Goal: Task Accomplishment & Management: Use online tool/utility

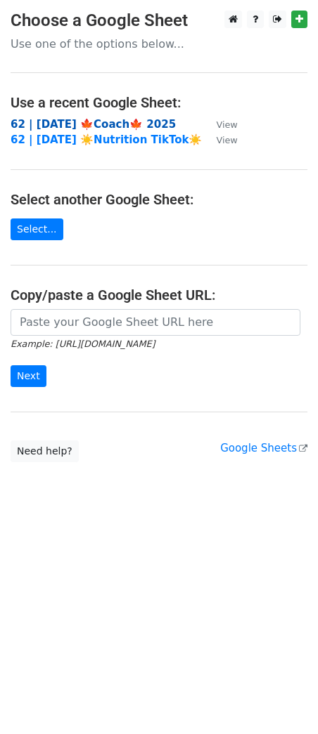
click at [57, 122] on strong "62 | [DATE] 🍁Coach🍁 2025" at bounding box center [93, 124] width 165 height 13
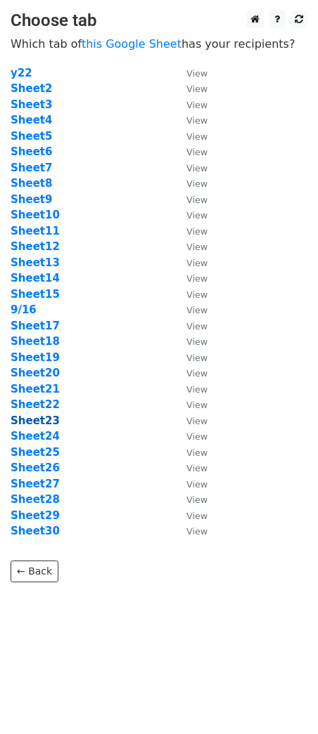
click at [44, 423] on strong "Sheet23" at bounding box center [35, 421] width 49 height 13
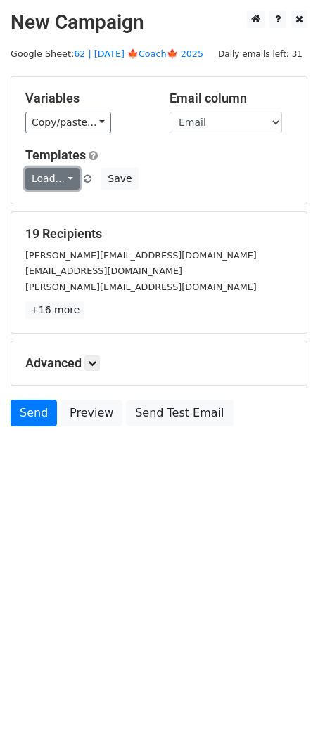
click at [58, 180] on link "Load..." at bounding box center [52, 179] width 54 height 22
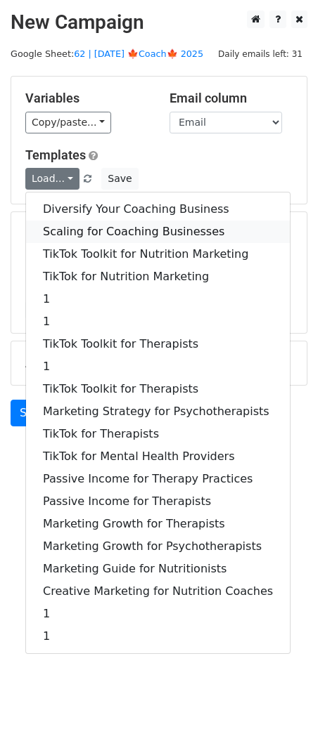
click at [124, 226] on link "Scaling for Coaching Businesses" at bounding box center [157, 232] width 263 height 22
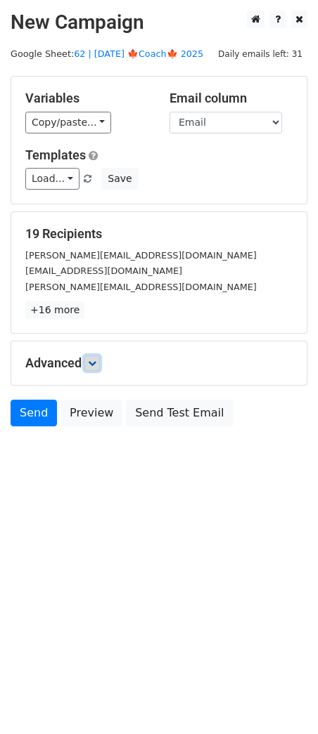
click at [95, 363] on icon at bounding box center [92, 363] width 8 height 8
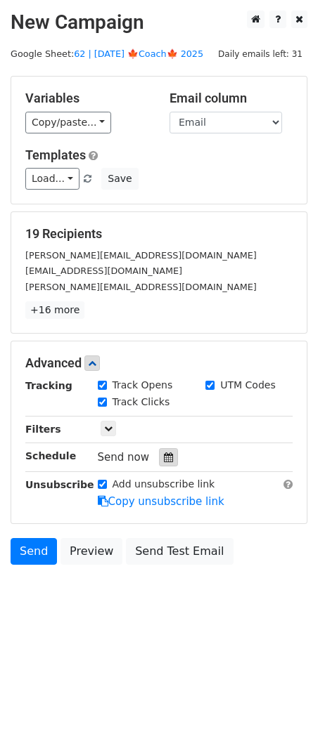
click at [163, 463] on div at bounding box center [168, 457] width 19 height 18
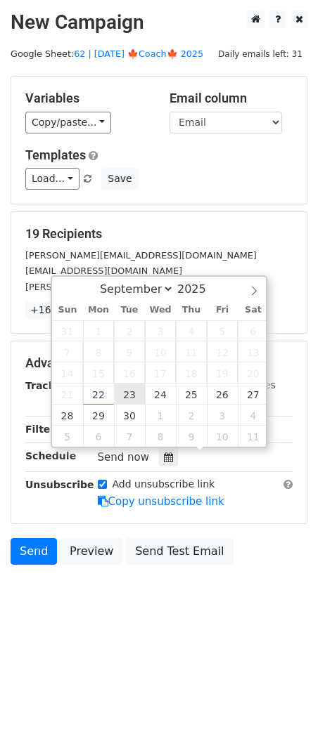
type input "2025-09-23 12:00"
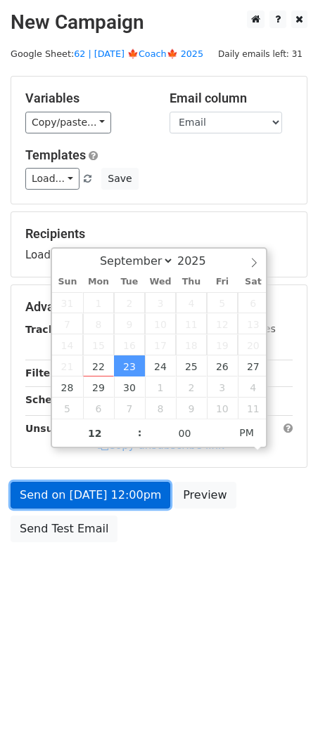
click at [123, 488] on link "Send on Sep 23 at 12:00pm" at bounding box center [90, 495] width 159 height 27
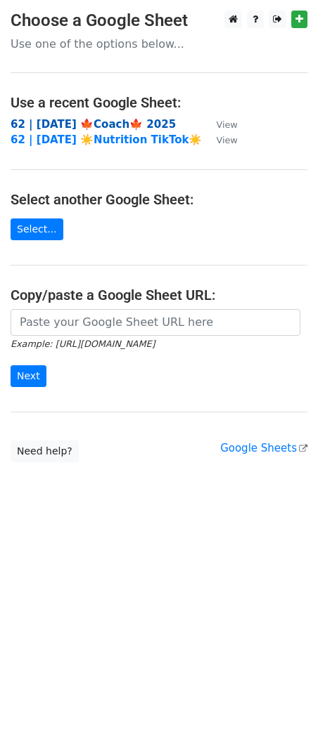
click at [103, 126] on strong "62 | [DATE] 🍁Coach🍁 2025" at bounding box center [93, 124] width 165 height 13
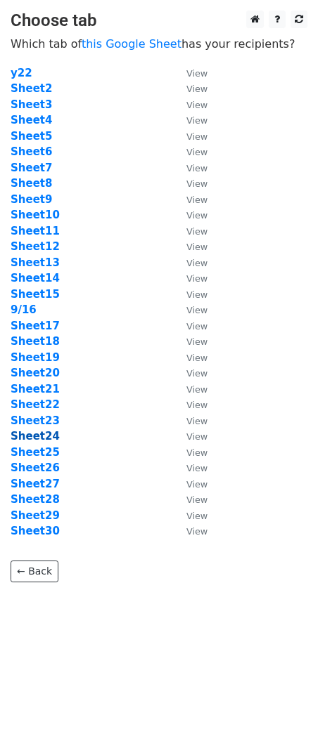
click at [48, 435] on strong "Sheet24" at bounding box center [35, 436] width 49 height 13
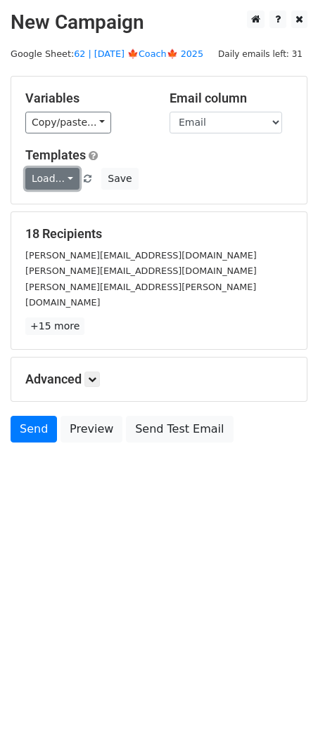
click at [30, 176] on link "Load..." at bounding box center [52, 179] width 54 height 22
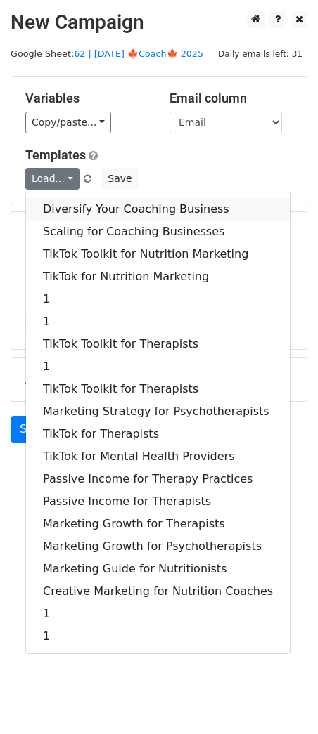
click at [71, 213] on link "Diversify Your Coaching Business" at bounding box center [157, 209] width 263 height 22
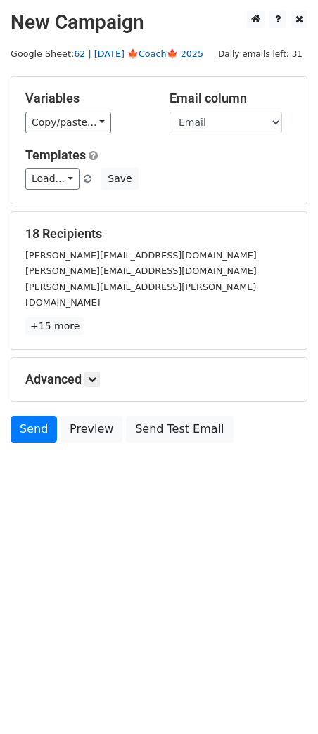
click at [169, 55] on link "62 | [DATE] 🍁Coach🍁 2025" at bounding box center [138, 53] width 129 height 11
click at [59, 178] on link "Load..." at bounding box center [52, 179] width 54 height 22
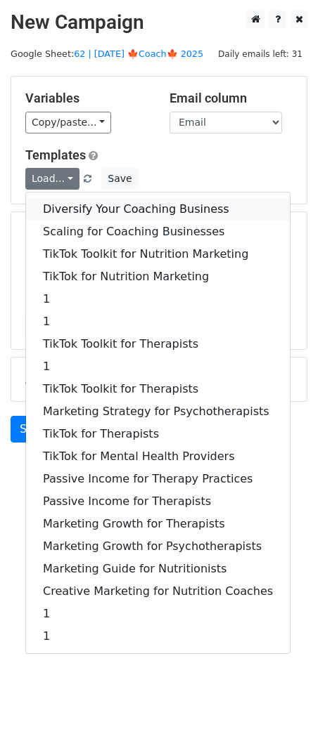
click at [107, 214] on link "Diversify Your Coaching Business" at bounding box center [157, 209] width 263 height 22
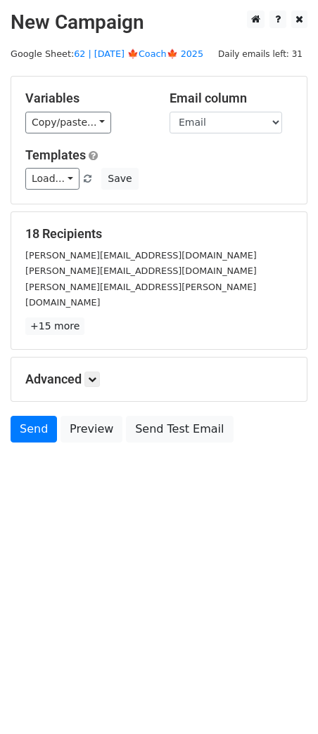
click at [96, 358] on div "Advanced Tracking Track Opens UTM Codes Track Clicks Filters Only include sprea…" at bounding box center [158, 380] width 295 height 44
click at [96, 375] on icon at bounding box center [92, 379] width 8 height 8
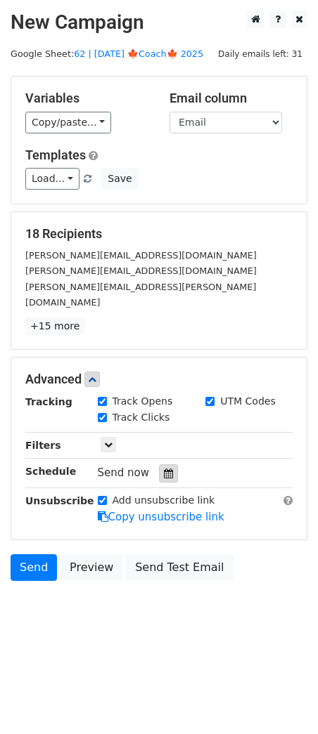
click at [164, 469] on icon at bounding box center [168, 474] width 9 height 10
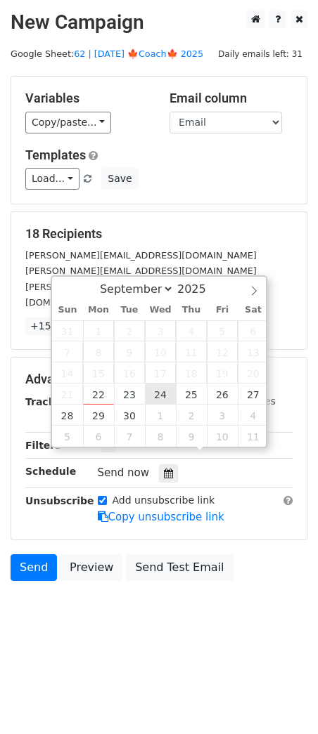
type input "2025-09-24 12:00"
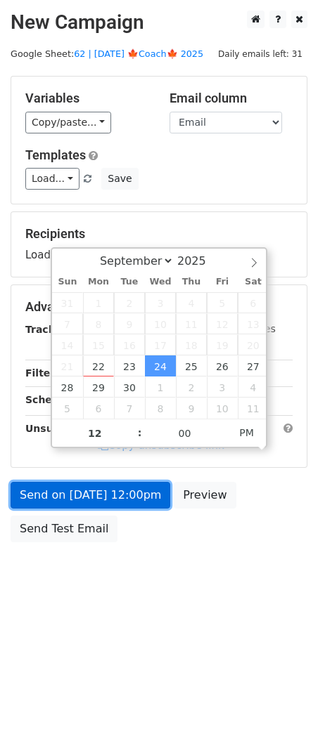
click at [132, 494] on link "Send on Sep 24 at 12:00pm" at bounding box center [90, 495] width 159 height 27
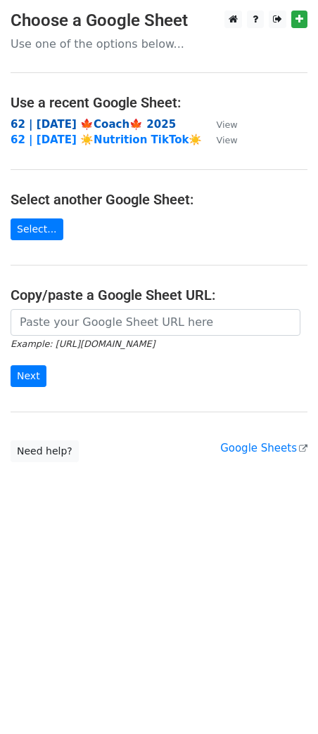
click at [71, 122] on strong "62 | [DATE] 🍁Coach🍁 2025" at bounding box center [93, 124] width 165 height 13
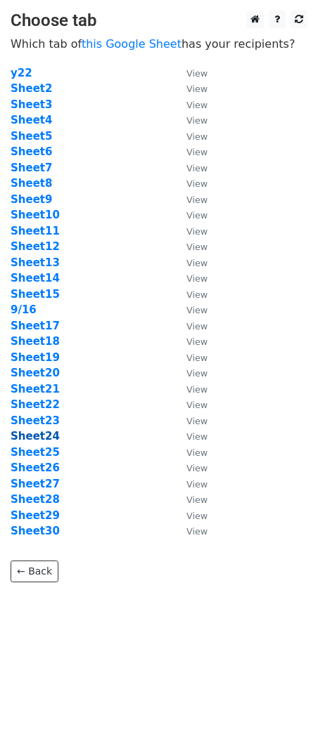
click at [42, 430] on strong "Sheet24" at bounding box center [35, 436] width 49 height 13
click at [44, 455] on strong "Sheet25" at bounding box center [35, 452] width 49 height 13
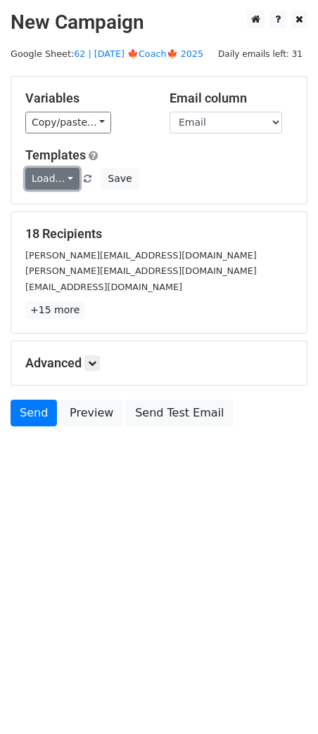
click at [54, 185] on link "Load..." at bounding box center [52, 179] width 54 height 22
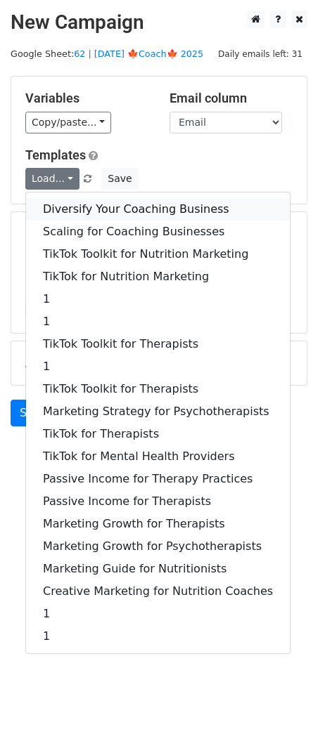
click at [78, 206] on link "Diversify Your Coaching Business" at bounding box center [157, 209] width 263 height 22
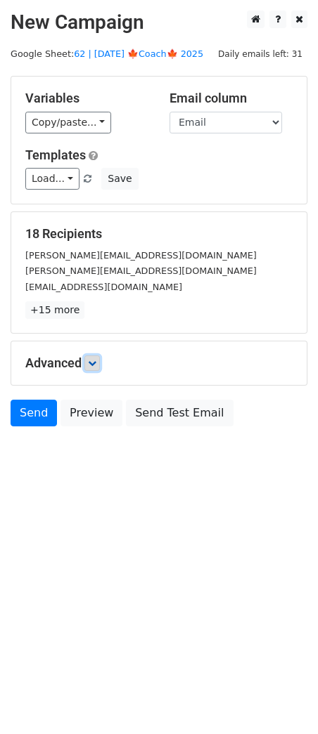
click at [93, 359] on icon at bounding box center [92, 363] width 8 height 8
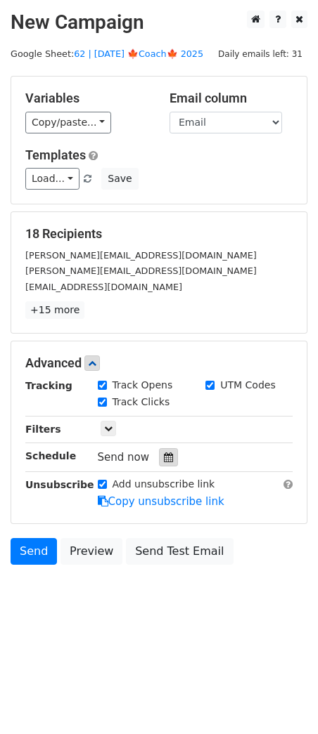
click at [164, 457] on icon at bounding box center [168, 457] width 9 height 10
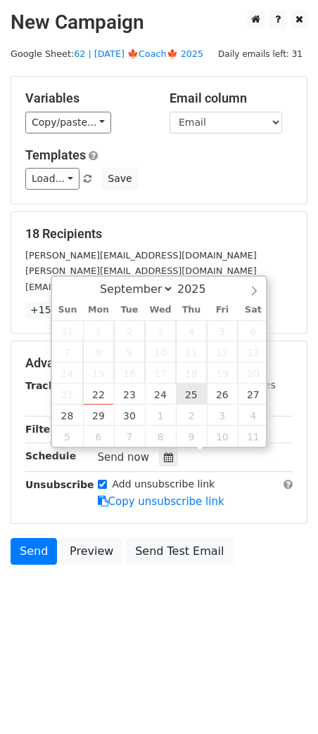
type input "[DATE] 12:00"
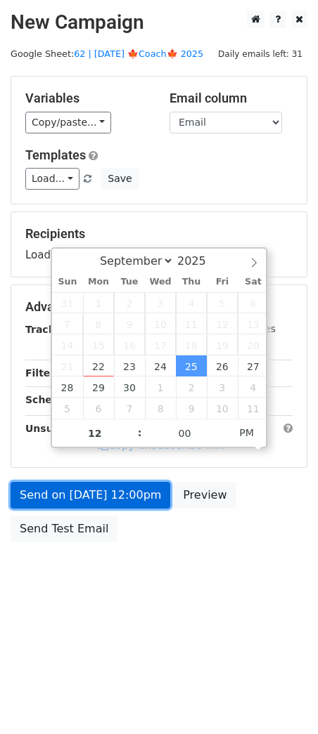
click at [134, 500] on link "Send on Sep 25 at 12:00pm" at bounding box center [90, 495] width 159 height 27
